Goal: Information Seeking & Learning: Find specific fact

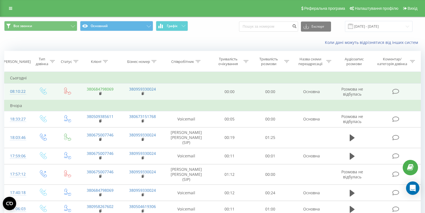
click at [98, 89] on link "380684798069" at bounding box center [100, 88] width 27 height 5
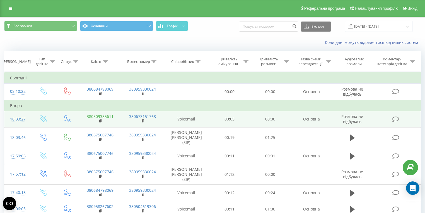
click at [103, 114] on link "380509385611" at bounding box center [100, 116] width 27 height 5
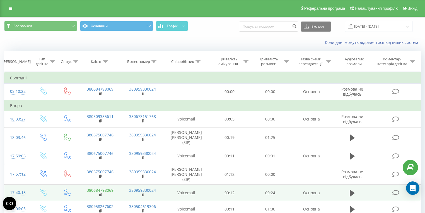
click at [108, 187] on link "380684798069" at bounding box center [100, 189] width 27 height 5
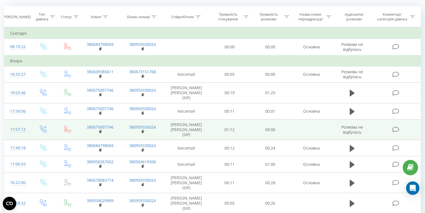
scroll to position [22, 0]
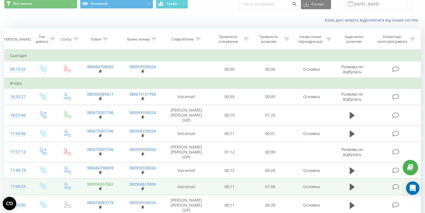
click at [105, 181] on link "380958267602" at bounding box center [100, 183] width 27 height 5
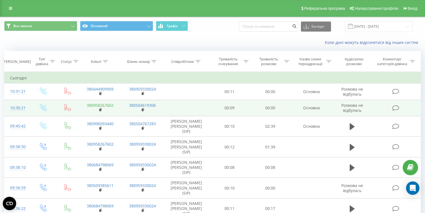
click at [96, 104] on link "380958267602" at bounding box center [100, 104] width 27 height 5
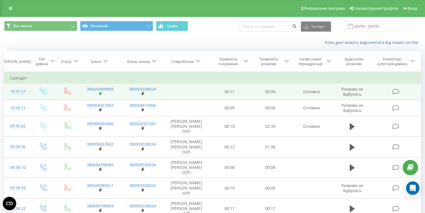
click at [100, 92] on rect at bounding box center [100, 93] width 2 height 3
